Goal: Task Accomplishment & Management: Use online tool/utility

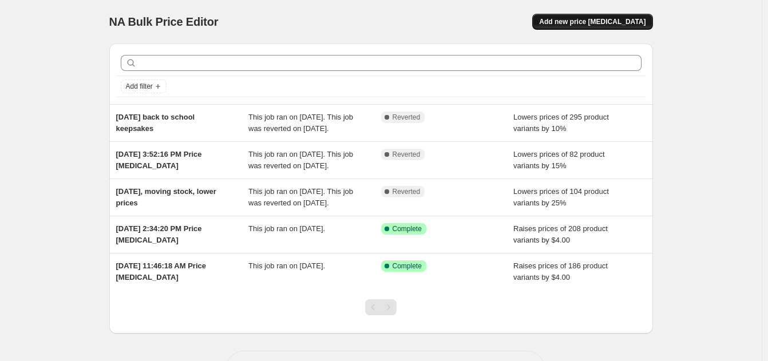
click at [601, 19] on span "Add new price [MEDICAL_DATA]" at bounding box center [592, 21] width 107 height 9
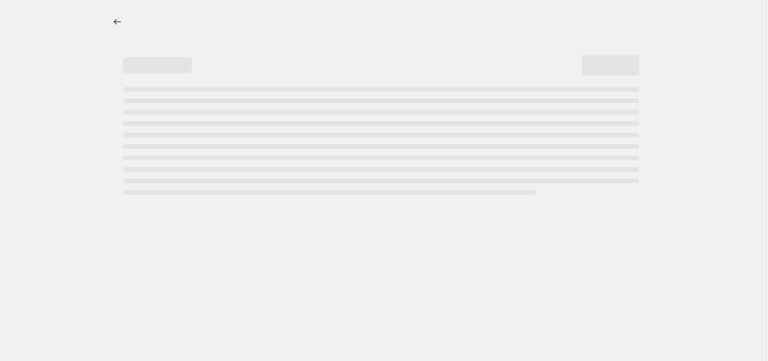
select select "percentage"
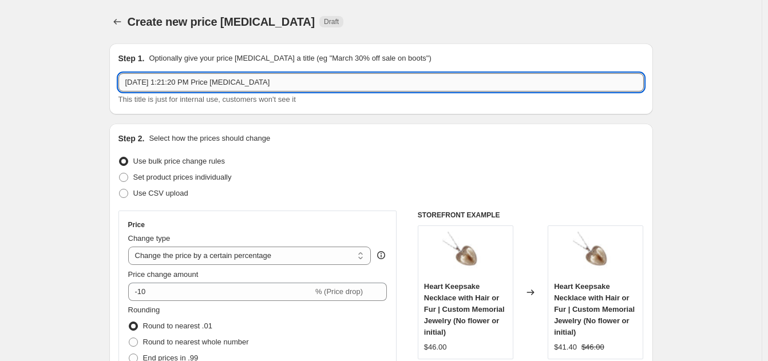
drag, startPoint x: 128, startPoint y: 82, endPoint x: 327, endPoint y: 80, distance: 198.7
click at [327, 80] on input "[DATE] 1:21:20 PM Price [MEDICAL_DATA]" at bounding box center [382, 82] width 526 height 18
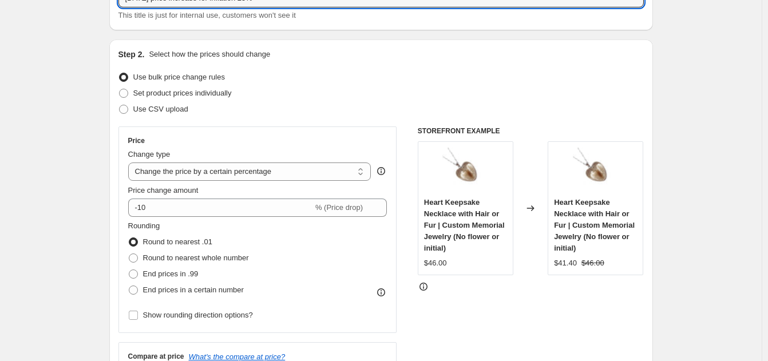
scroll to position [89, 0]
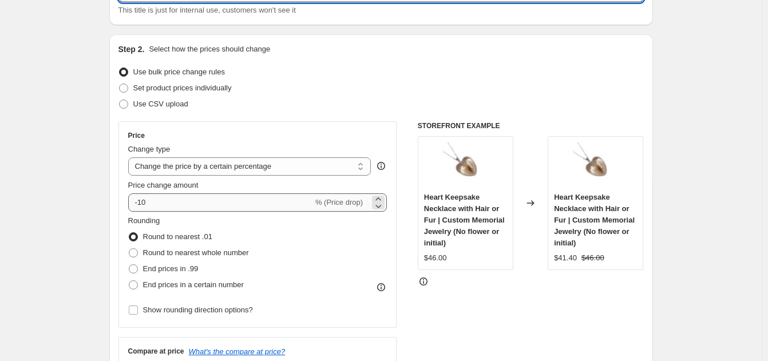
type input "[DATE] price increase for inflation 25%"
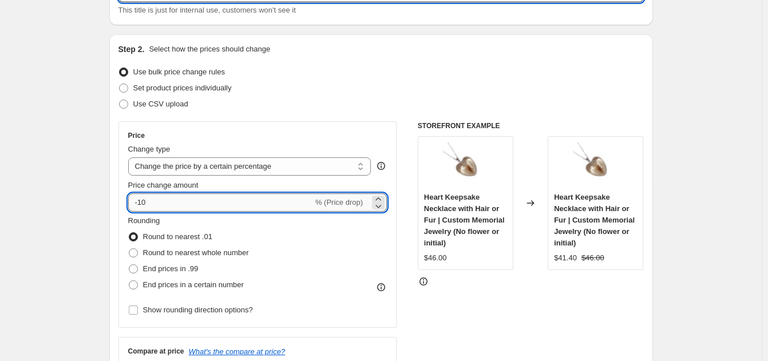
click at [171, 205] on input "-10" at bounding box center [220, 203] width 185 height 18
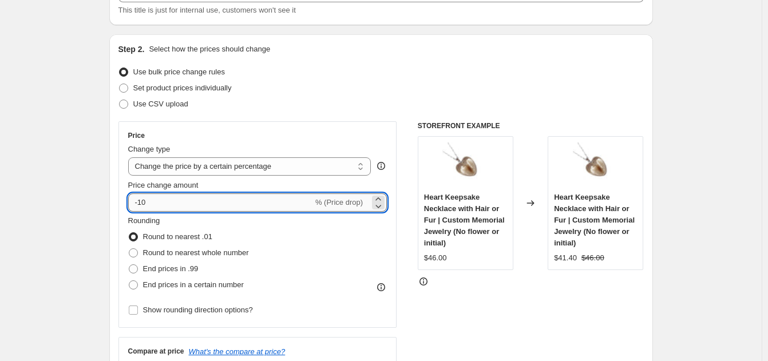
click at [171, 205] on input "-10" at bounding box center [220, 203] width 185 height 18
type input "25"
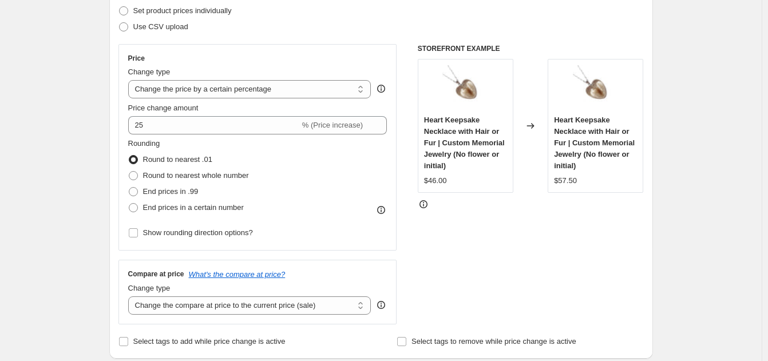
scroll to position [167, 0]
click at [137, 176] on span at bounding box center [133, 175] width 9 height 9
click at [129, 171] on input "Round to nearest whole number" at bounding box center [129, 171] width 1 height 1
radio input "true"
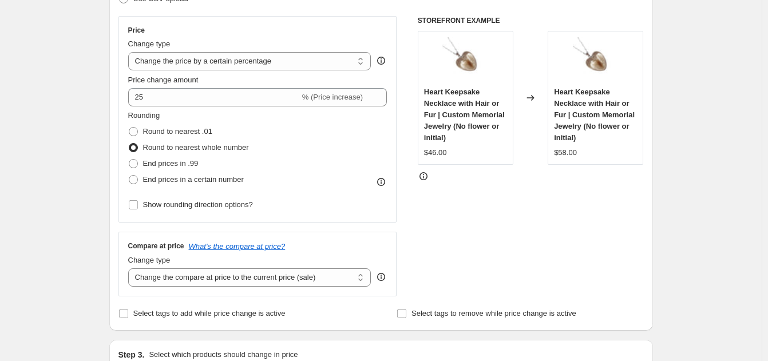
scroll to position [195, 0]
click at [136, 207] on input "Show rounding direction options?" at bounding box center [133, 204] width 9 height 9
checkbox input "true"
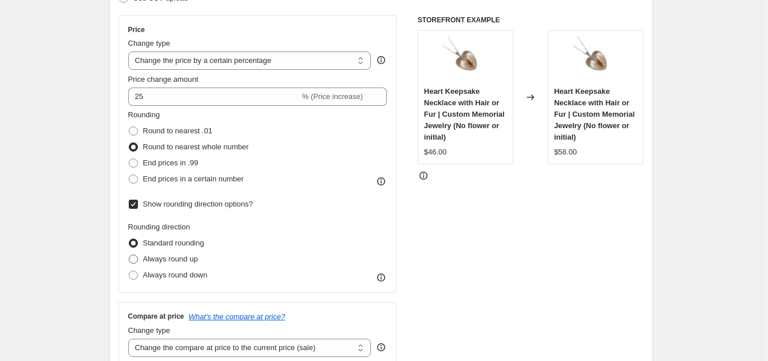
click at [136, 262] on span at bounding box center [133, 259] width 9 height 9
click at [129, 255] on input "Always round up" at bounding box center [129, 255] width 1 height 1
radio input "true"
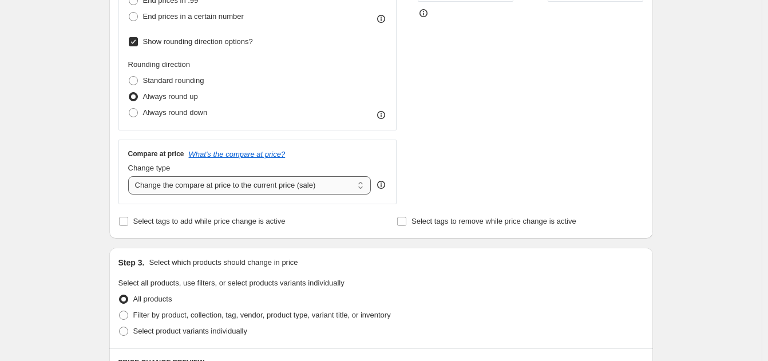
scroll to position [358, 0]
click at [157, 191] on select "Change the compare at price to the current price (sale) Change the compare at p…" at bounding box center [249, 185] width 243 height 18
select select "remove"
click at [131, 176] on select "Change the compare at price to the current price (sale) Change the compare at p…" at bounding box center [249, 185] width 243 height 18
click at [98, 245] on div "Create new price [MEDICAL_DATA]. This page is ready Create new price [MEDICAL_D…" at bounding box center [381, 259] width 571 height 1234
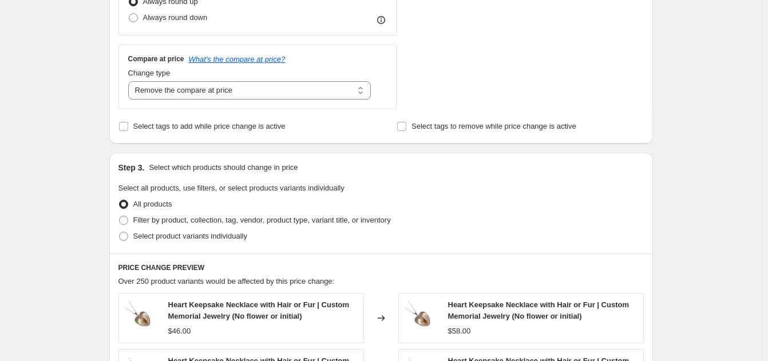
scroll to position [453, 0]
click at [124, 217] on span at bounding box center [123, 219] width 9 height 9
click at [120, 216] on input "Filter by product, collection, tag, vendor, product type, variant title, or inv…" at bounding box center [119, 215] width 1 height 1
radio input "true"
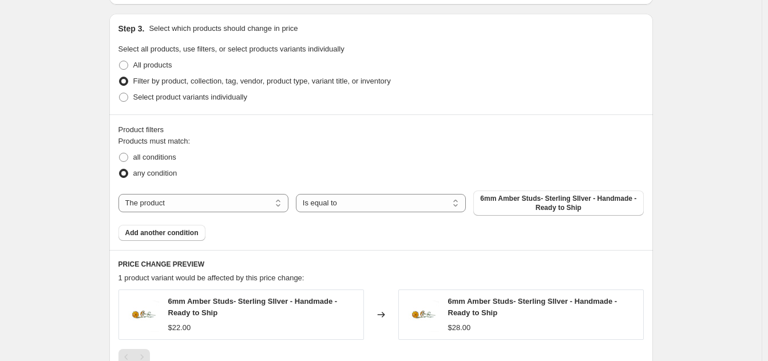
scroll to position [593, 0]
click at [242, 202] on select "The product The product's collection The product's tag The product's vendor The…" at bounding box center [204, 203] width 170 height 18
select select "collection"
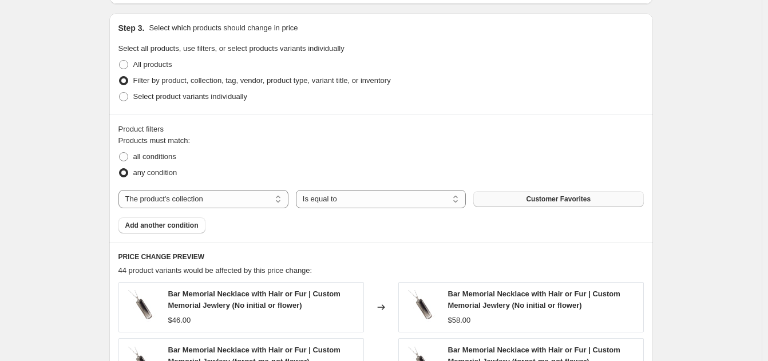
click at [560, 203] on span "Customer Favorites" at bounding box center [558, 199] width 65 height 9
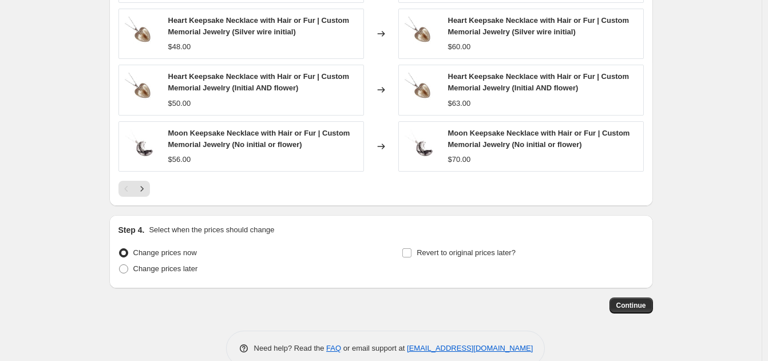
scroll to position [1002, 0]
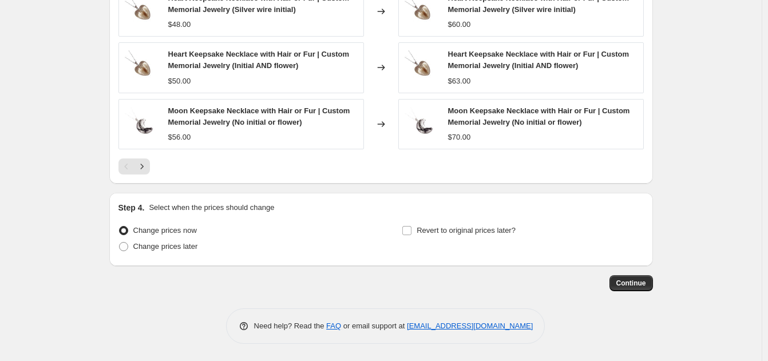
click at [132, 255] on div "Change prices now Change prices later" at bounding box center [240, 240] width 242 height 34
click at [124, 246] on span at bounding box center [123, 246] width 9 height 9
click at [120, 243] on input "Change prices later" at bounding box center [119, 242] width 1 height 1
radio input "true"
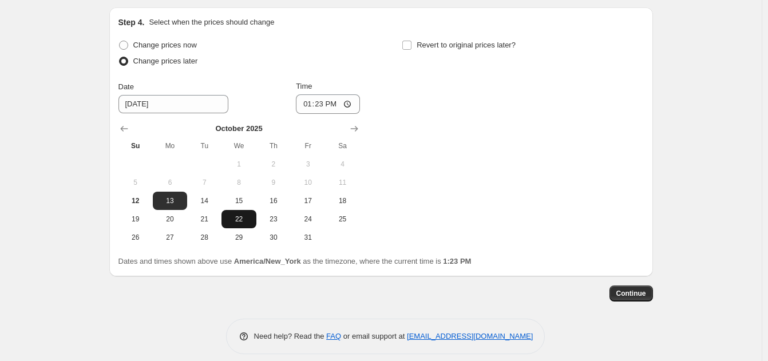
scroll to position [1188, 0]
click at [212, 206] on button "14" at bounding box center [204, 200] width 34 height 18
type input "[DATE]"
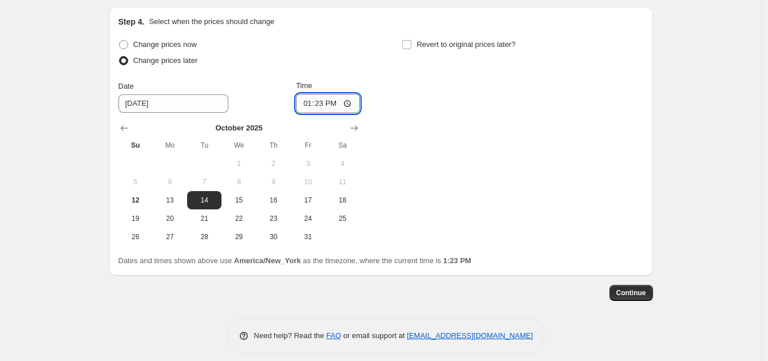
click at [313, 102] on input "13:23" at bounding box center [328, 103] width 64 height 19
click at [321, 107] on input "13:23" at bounding box center [328, 103] width 64 height 19
click at [338, 105] on input "13:00" at bounding box center [328, 103] width 64 height 19
type input "01:00"
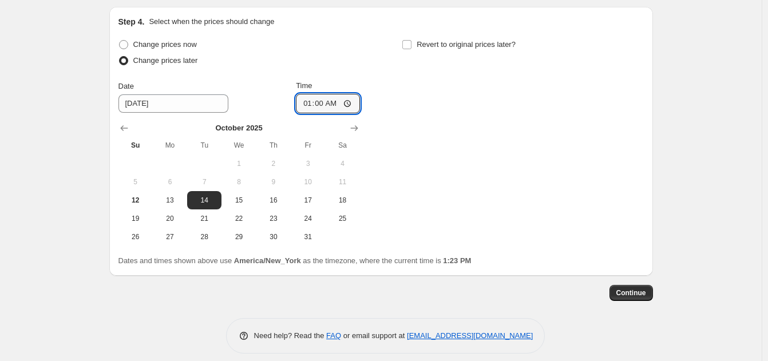
click at [433, 124] on div "Change prices now Change prices later Date [DATE] Time 01:00 [DATE] Su Mo Tu We…" at bounding box center [382, 142] width 526 height 210
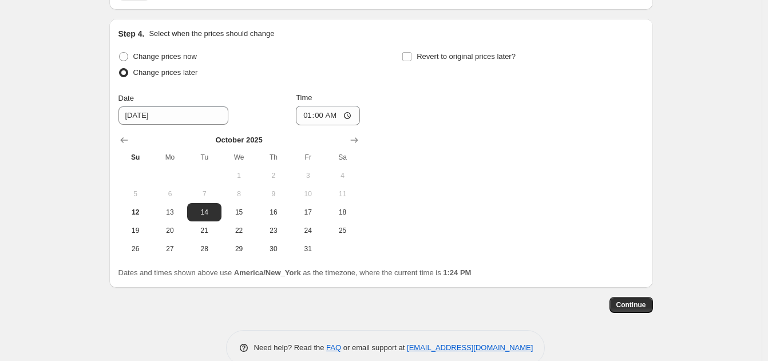
scroll to position [1198, 0]
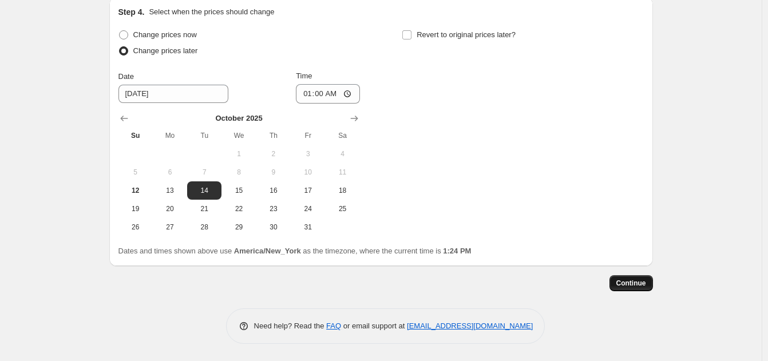
click at [635, 282] on span "Continue" at bounding box center [632, 283] width 30 height 9
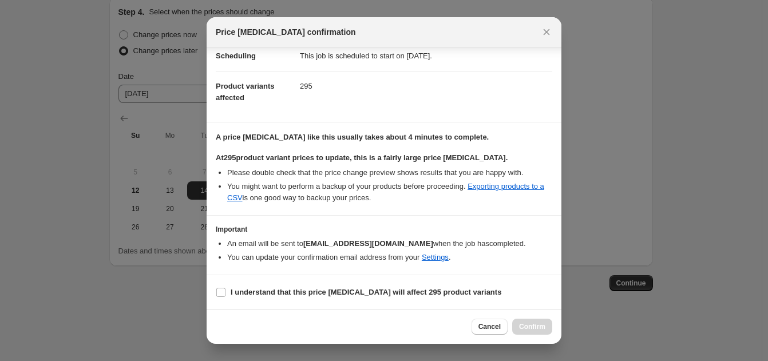
scroll to position [100, 0]
click at [396, 293] on b "I understand that this price [MEDICAL_DATA] will affect 295 product variants" at bounding box center [366, 291] width 271 height 9
click at [226, 293] on input "I understand that this price [MEDICAL_DATA] will affect 295 product variants" at bounding box center [220, 291] width 9 height 9
checkbox input "true"
click at [530, 324] on span "Confirm" at bounding box center [532, 326] width 26 height 9
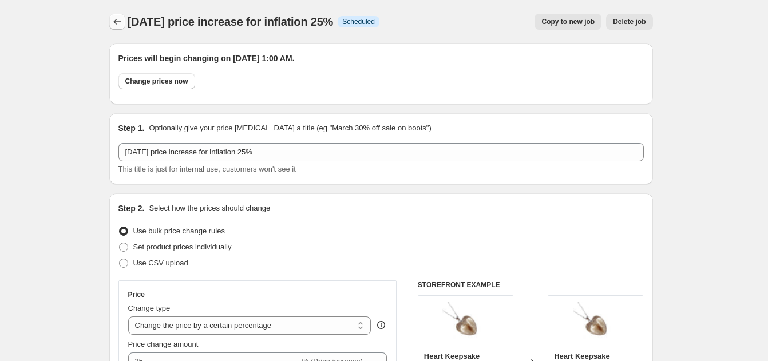
click at [122, 24] on icon "Price change jobs" at bounding box center [117, 21] width 11 height 11
